Goal: Task Accomplishment & Management: Manage account settings

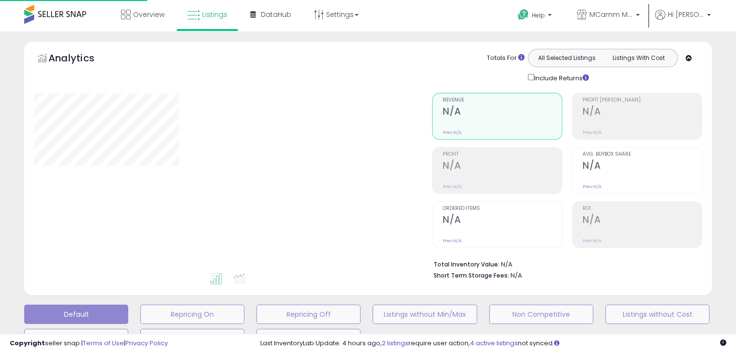
scroll to position [237, 0]
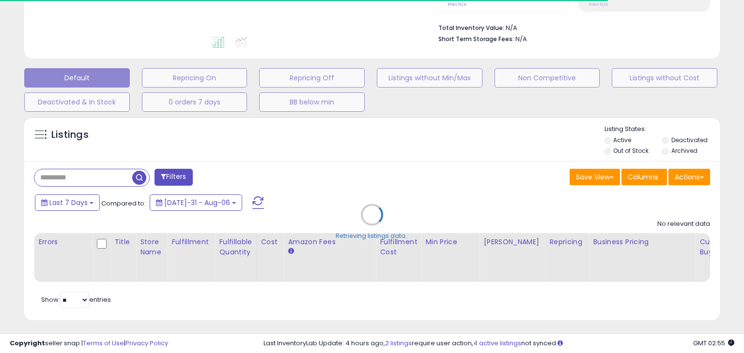
select select "**"
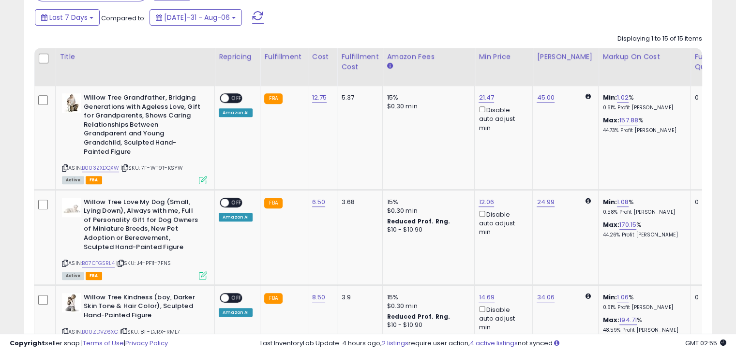
scroll to position [430, 0]
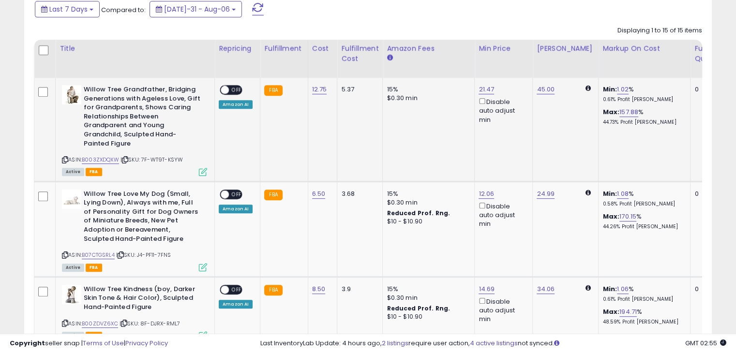
click at [238, 89] on span "OFF" at bounding box center [236, 90] width 15 height 8
click at [237, 191] on span "OFF" at bounding box center [236, 194] width 15 height 8
click at [231, 286] on span "OFF" at bounding box center [236, 290] width 15 height 8
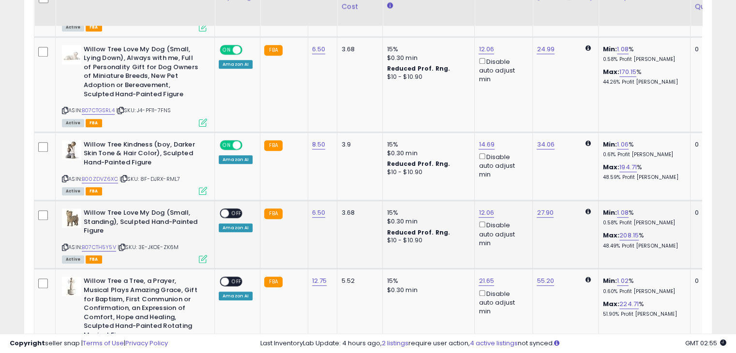
scroll to position [576, 0]
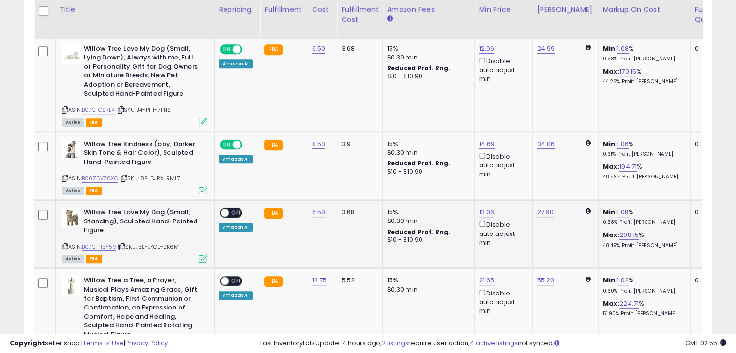
click at [239, 214] on span "OFF" at bounding box center [236, 213] width 15 height 8
click at [238, 278] on span "OFF" at bounding box center [236, 281] width 15 height 8
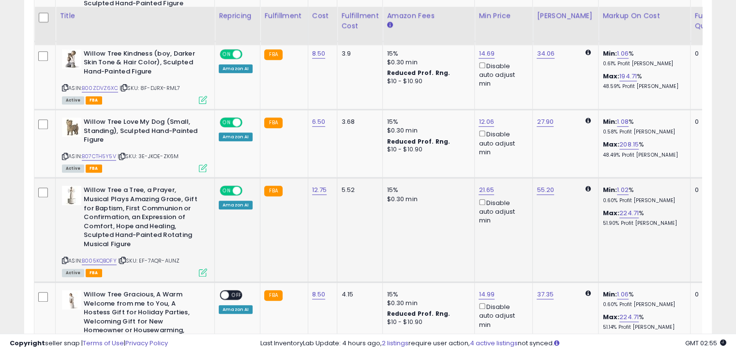
scroll to position [673, 0]
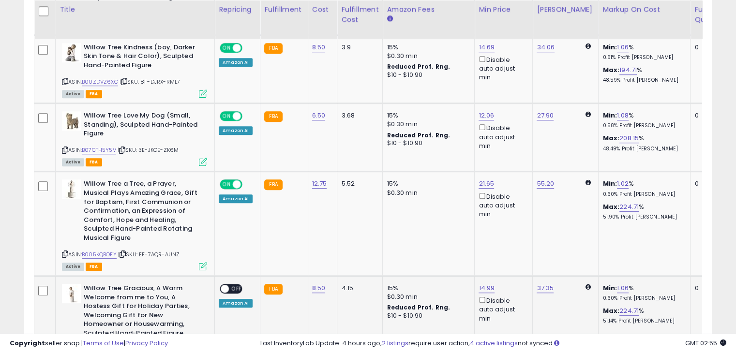
click at [234, 287] on span "OFF" at bounding box center [236, 289] width 15 height 8
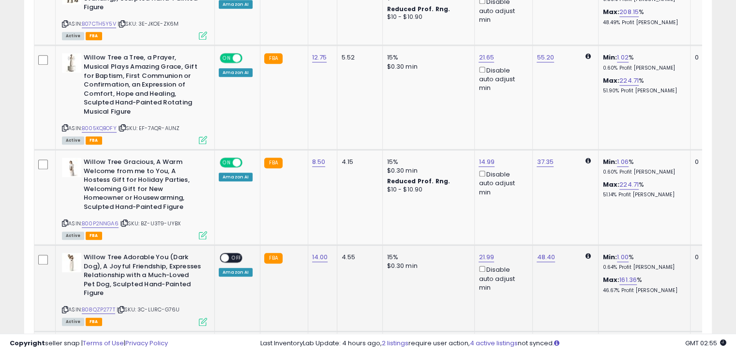
scroll to position [818, 0]
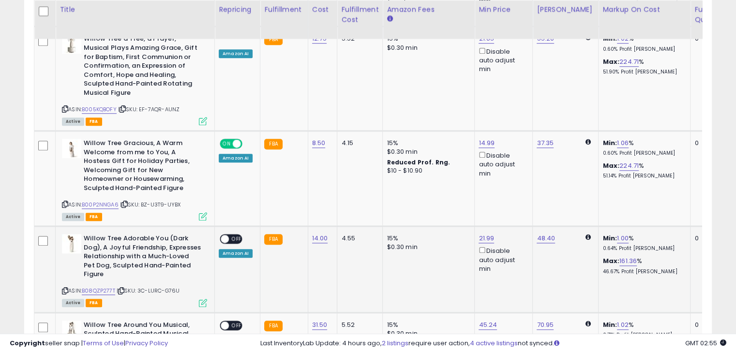
click at [240, 238] on span "OFF" at bounding box center [236, 239] width 15 height 8
click at [234, 322] on span "OFF" at bounding box center [236, 326] width 15 height 8
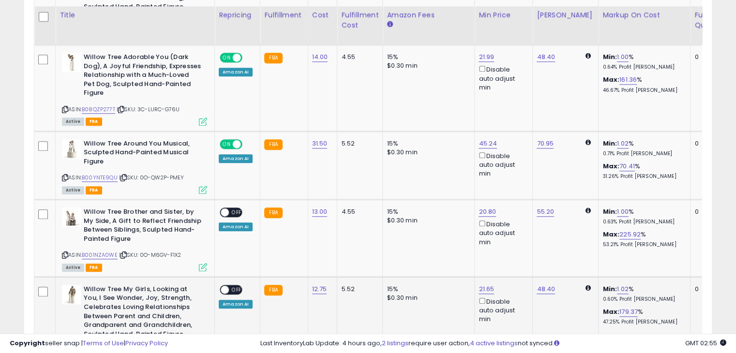
scroll to position [1011, 0]
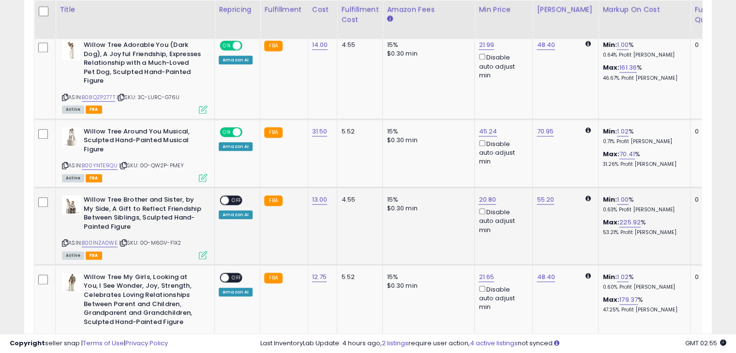
click at [236, 197] on span "OFF" at bounding box center [236, 201] width 15 height 8
click at [236, 274] on span "OFF" at bounding box center [236, 278] width 15 height 8
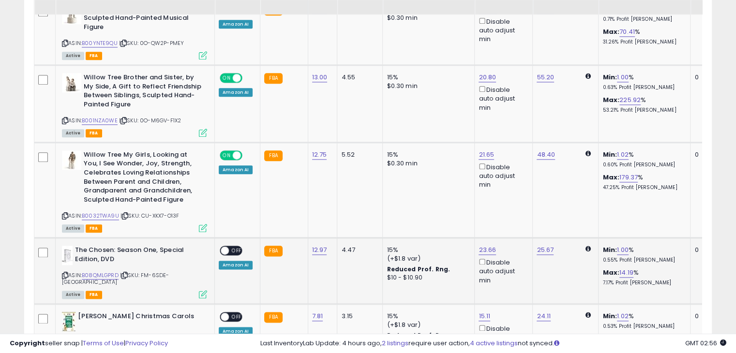
scroll to position [1157, 0]
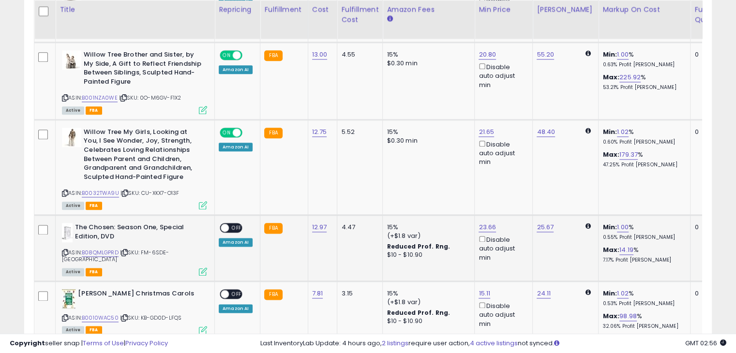
click at [234, 224] on span "OFF" at bounding box center [236, 228] width 15 height 8
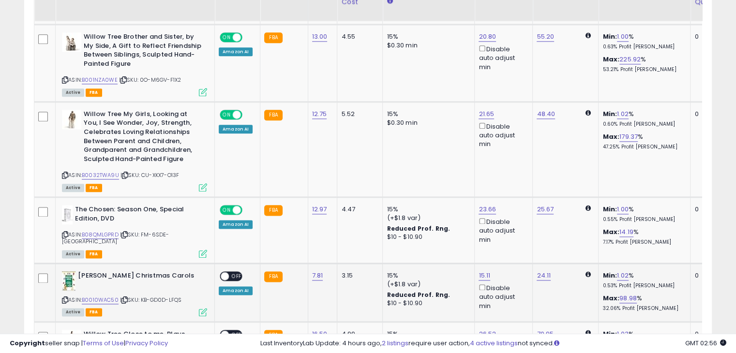
scroll to position [1205, 0]
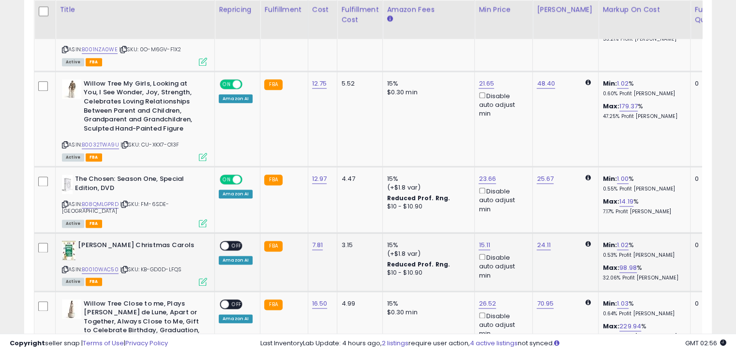
click at [234, 242] on span "OFF" at bounding box center [236, 246] width 15 height 8
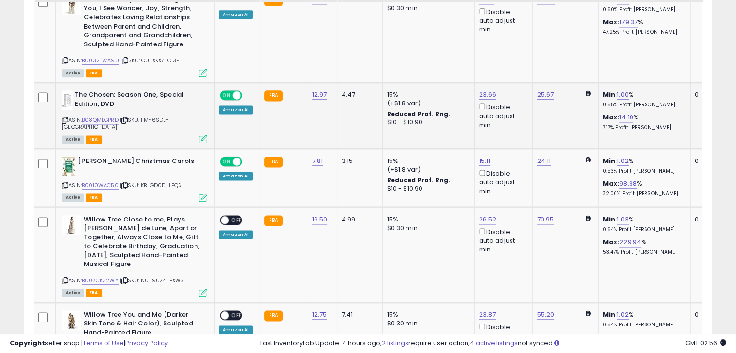
scroll to position [1302, 0]
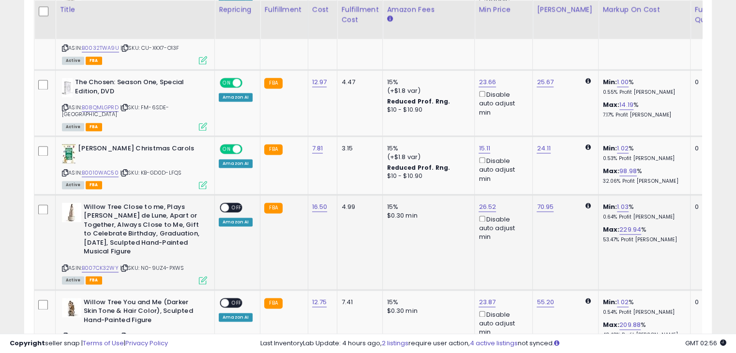
click at [234, 203] on span "OFF" at bounding box center [236, 207] width 15 height 8
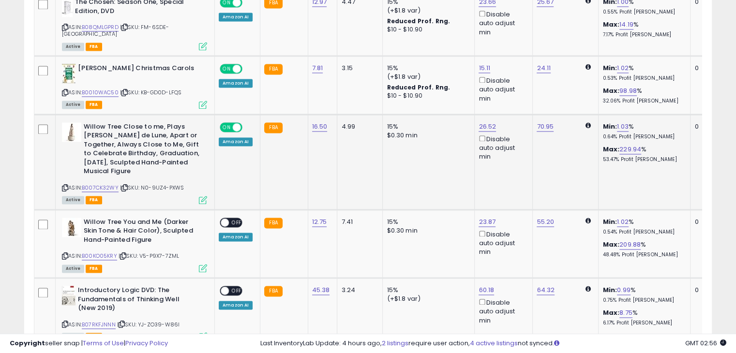
scroll to position [1399, 0]
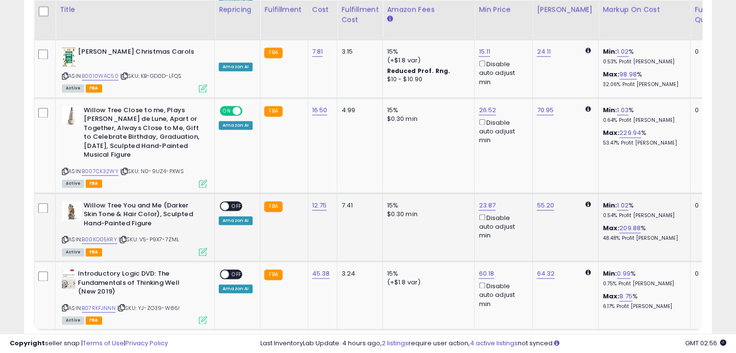
click at [235, 202] on span "OFF" at bounding box center [236, 206] width 15 height 8
click at [233, 271] on span "OFF" at bounding box center [236, 275] width 15 height 8
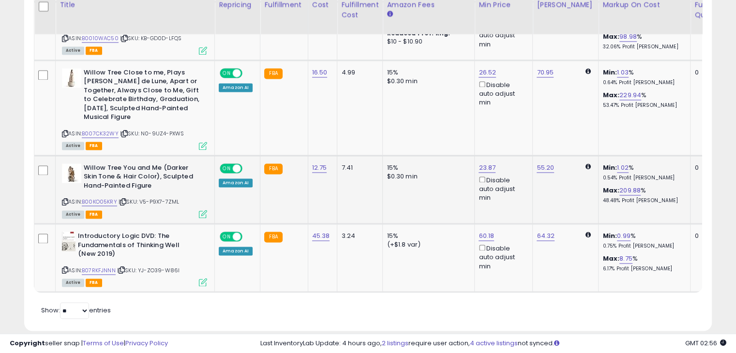
scroll to position [1438, 0]
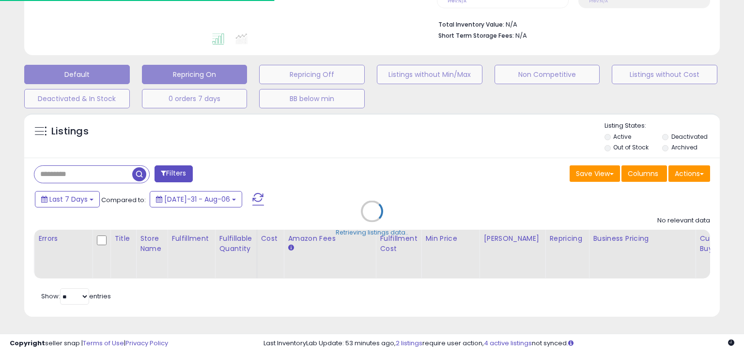
select select "**"
